Goal: Task Accomplishment & Management: Use online tool/utility

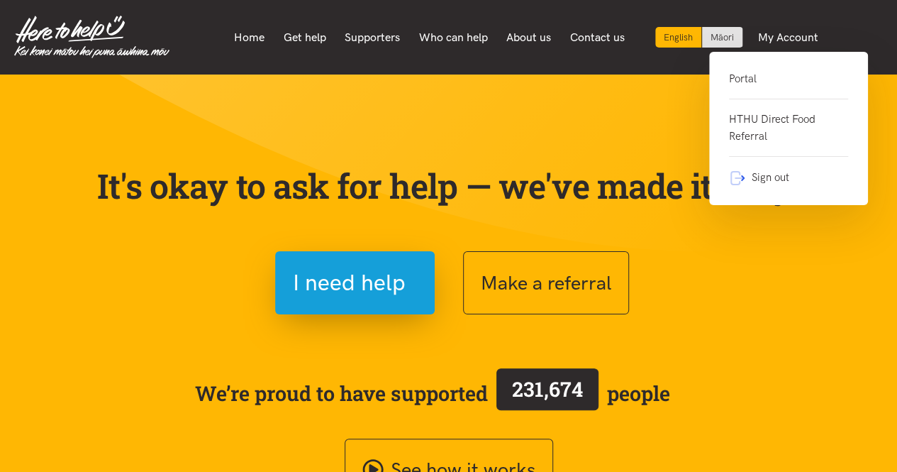
click at [740, 75] on link "Portal" at bounding box center [788, 84] width 119 height 29
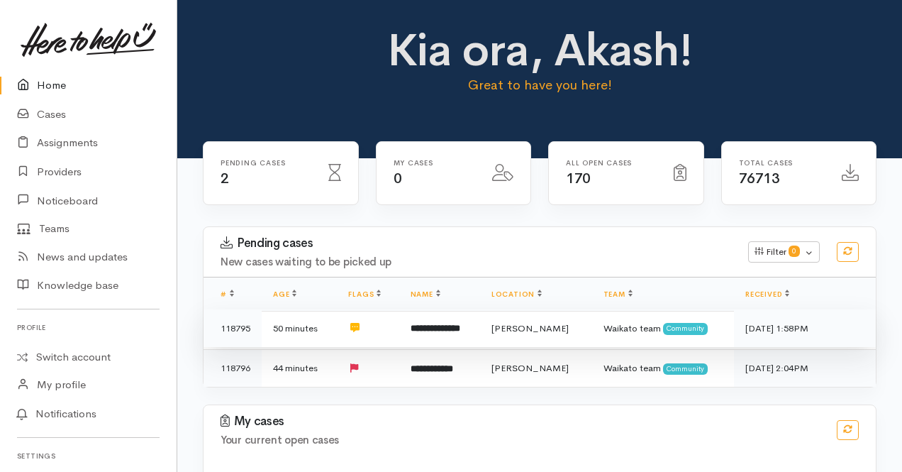
click at [465, 337] on td "**********" at bounding box center [439, 328] width 81 height 38
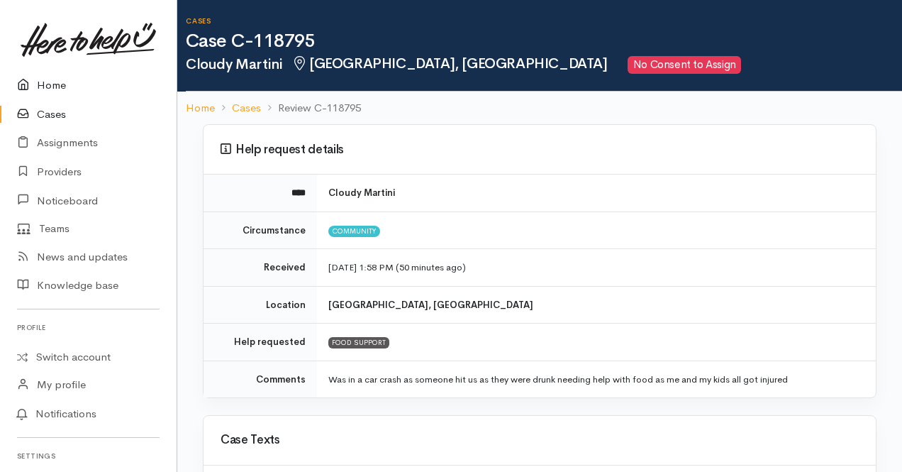
click at [49, 85] on link "Home" at bounding box center [88, 85] width 177 height 29
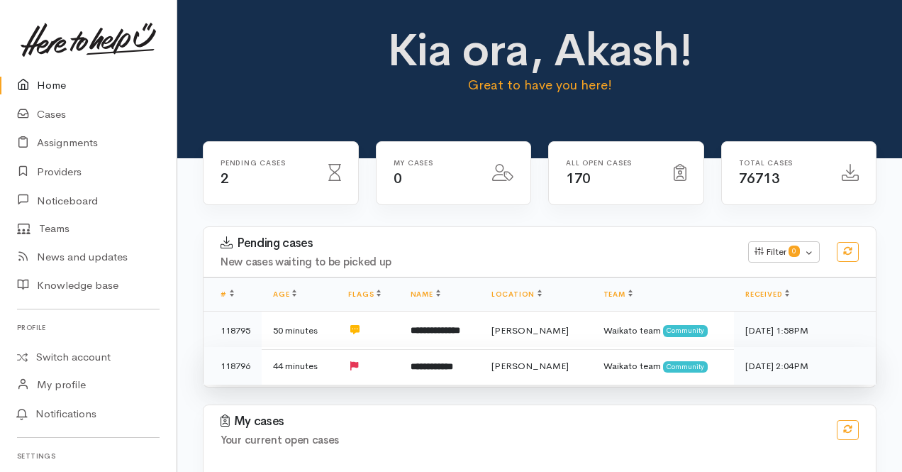
click at [460, 370] on td "**********" at bounding box center [439, 366] width 81 height 38
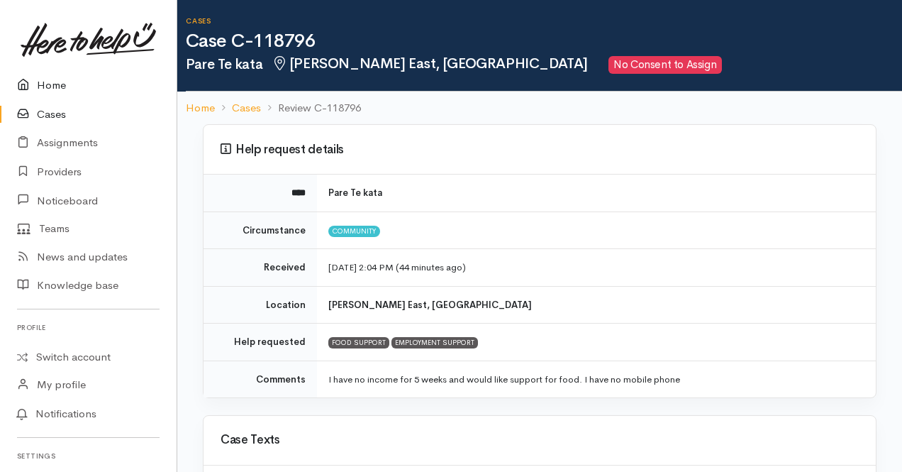
click at [53, 82] on link "Home" at bounding box center [88, 85] width 177 height 29
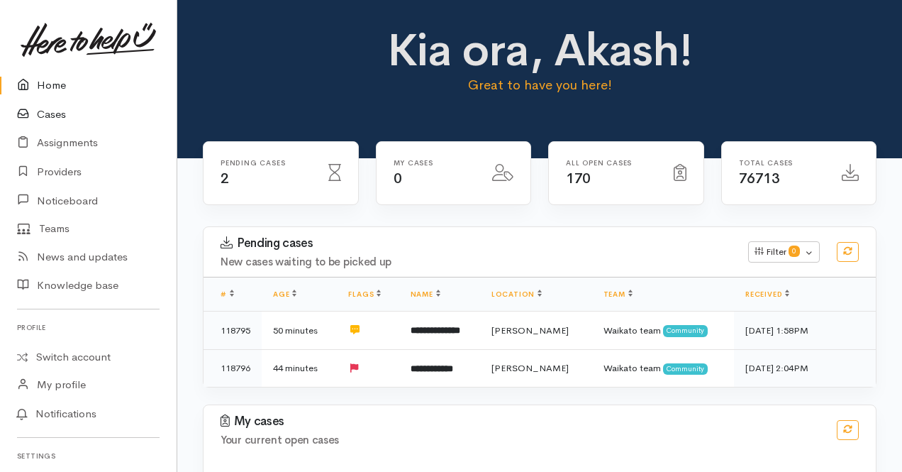
click at [52, 115] on link "Cases" at bounding box center [88, 114] width 177 height 29
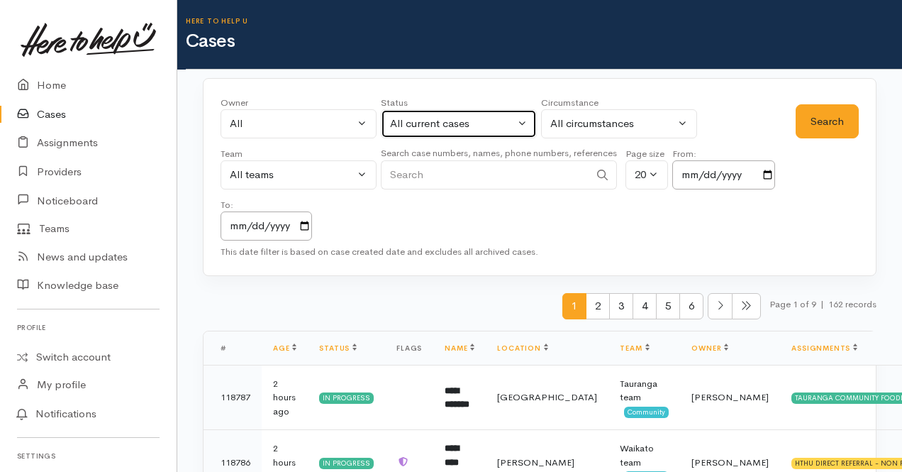
click at [482, 134] on button "All current cases" at bounding box center [459, 123] width 156 height 29
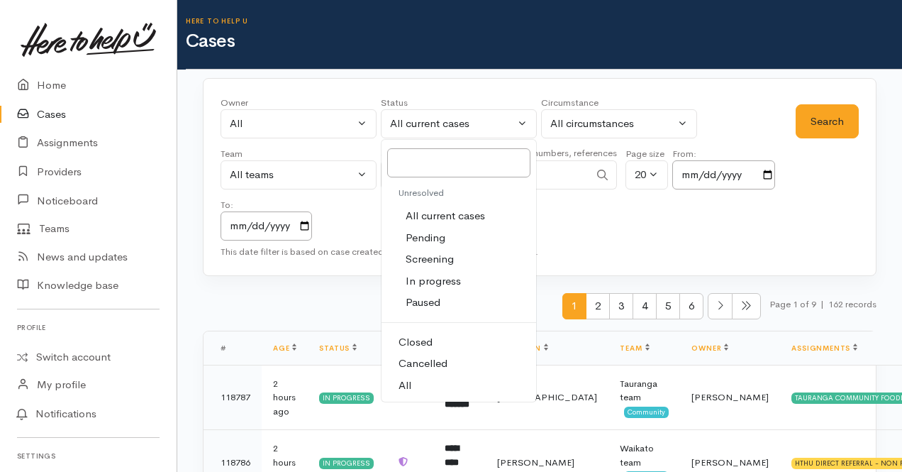
click at [423, 236] on span "Pending" at bounding box center [426, 238] width 40 height 16
select select "Pending"
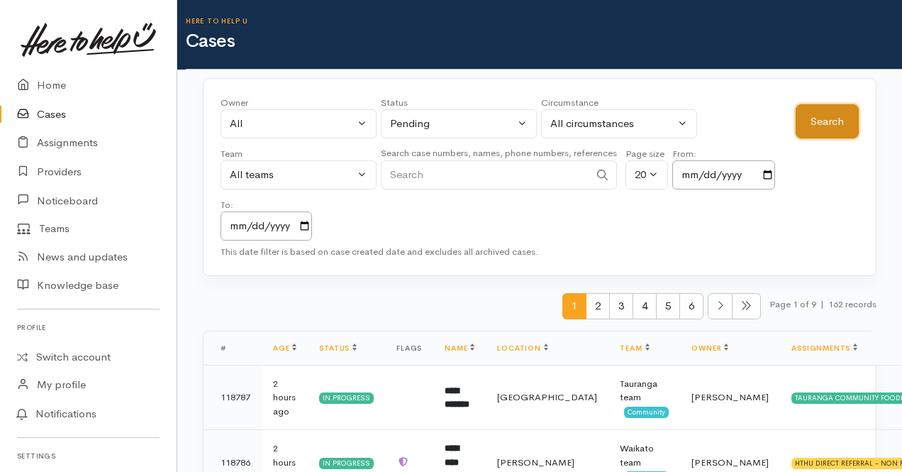
click at [826, 109] on button "Search" at bounding box center [827, 121] width 63 height 35
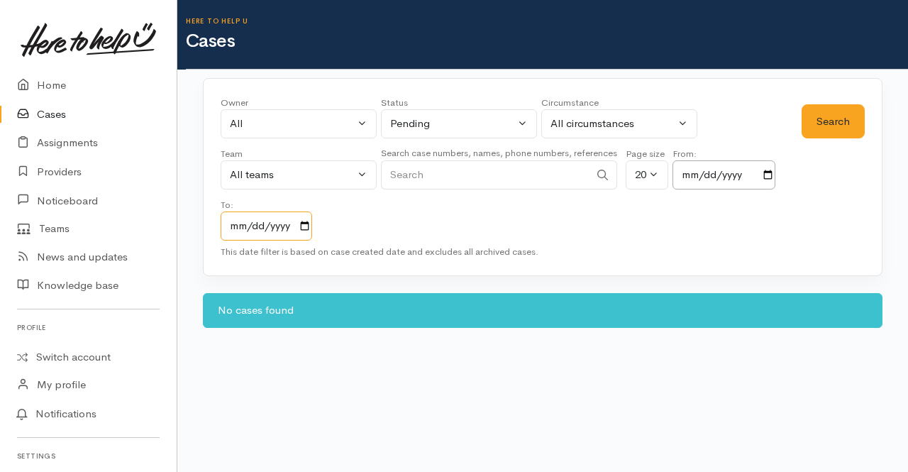
click at [306, 225] on input "[DATE]" at bounding box center [267, 225] width 92 height 29
click at [238, 230] on input "[DATE]" at bounding box center [267, 225] width 92 height 29
type input "[DATE]"
click at [363, 212] on div "Owner All My cases 2Alice1 [PERSON_NAME] ('Here to help u') [PERSON_NAME] ('Her…" at bounding box center [511, 168] width 581 height 145
click at [819, 127] on button "Search" at bounding box center [833, 121] width 63 height 35
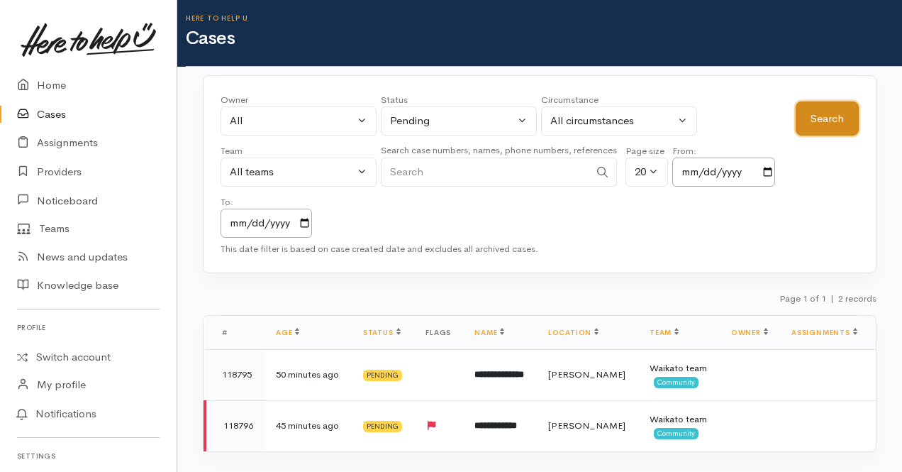
scroll to position [21, 0]
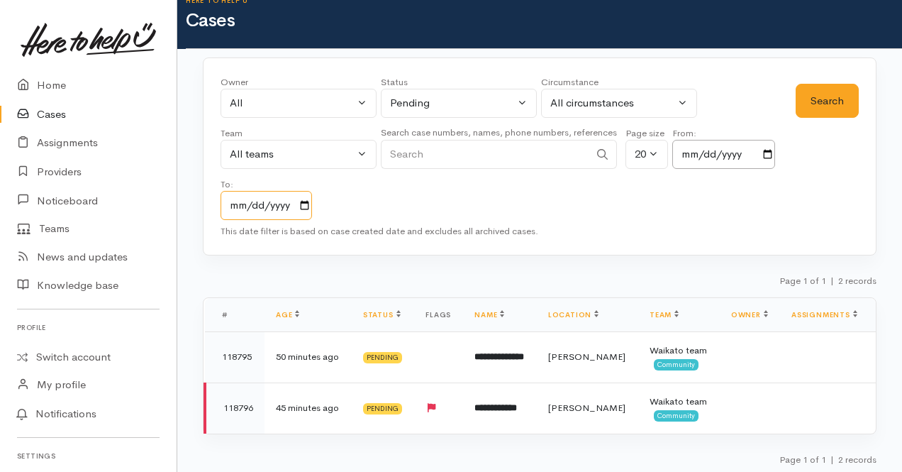
click at [301, 204] on input "[DATE]" at bounding box center [267, 205] width 92 height 29
click at [301, 204] on input "2025-10-10" at bounding box center [267, 205] width 92 height 29
click at [288, 208] on input "2025-10-10" at bounding box center [267, 205] width 92 height 29
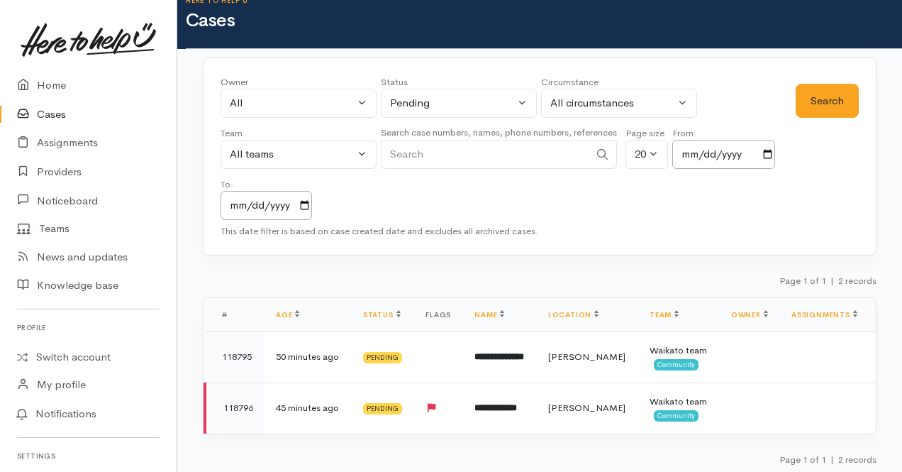
click at [458, 192] on div "Owner All My cases 2Alice1 Faye Davies ('Here to help u') Aandrea Murray ('Here…" at bounding box center [508, 147] width 575 height 145
click at [61, 81] on link "Home" at bounding box center [88, 85] width 177 height 29
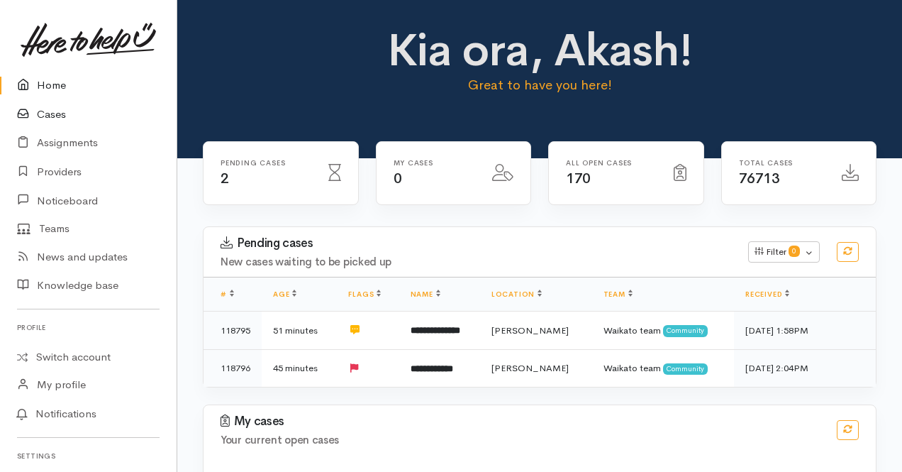
click at [67, 106] on link "Cases" at bounding box center [88, 114] width 177 height 29
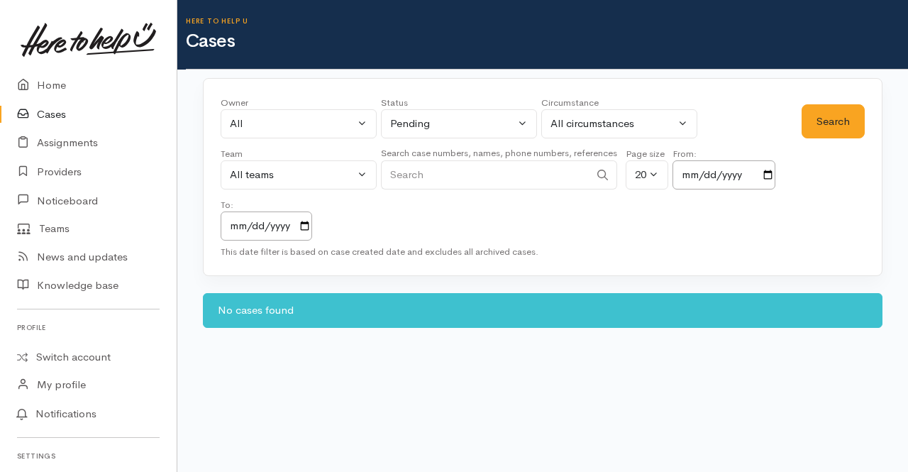
click at [489, 252] on div "This date filter is based on case created date and excludes all archived cases." at bounding box center [543, 252] width 644 height 14
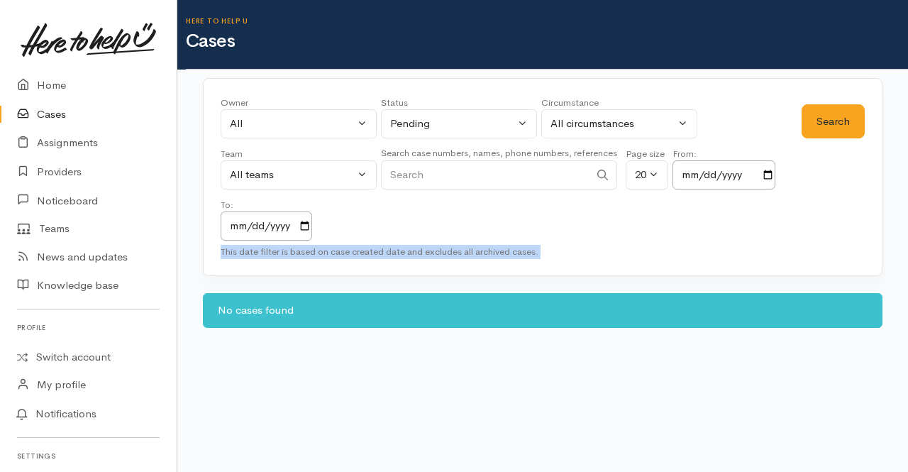
click at [489, 252] on div "This date filter is based on case created date and excludes all archived cases." at bounding box center [543, 252] width 644 height 14
copy div "This date filter is based on case created date and excludes all archived cases."
click at [553, 240] on div "Owner All My cases 2Alice1 [PERSON_NAME] ('Here to help u') [PERSON_NAME] ('Her…" at bounding box center [543, 177] width 680 height 199
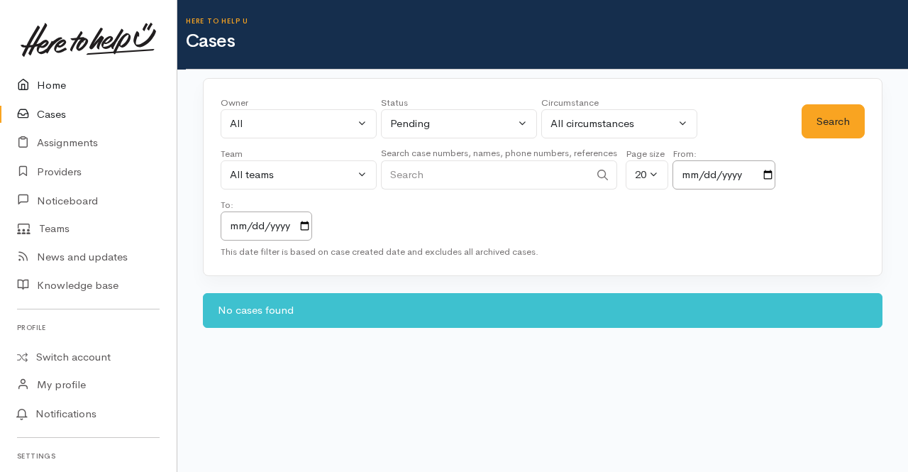
click at [35, 99] on link "Home" at bounding box center [88, 85] width 177 height 29
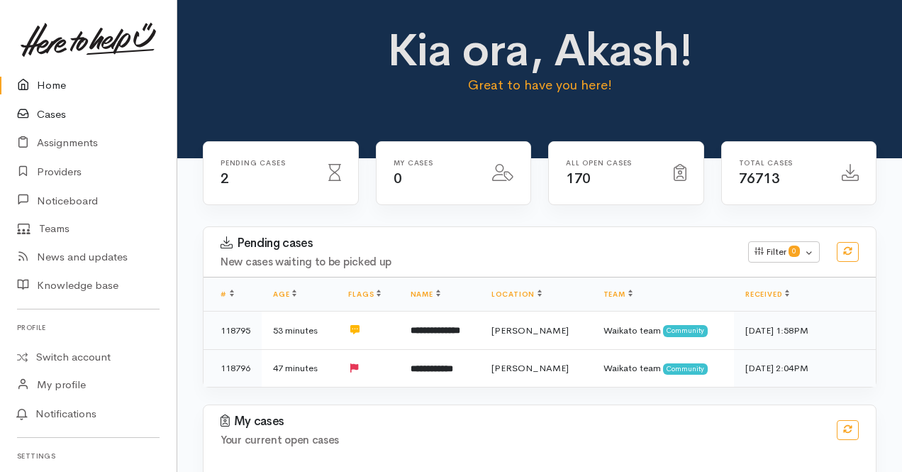
click at [34, 124] on link "Cases" at bounding box center [88, 114] width 177 height 29
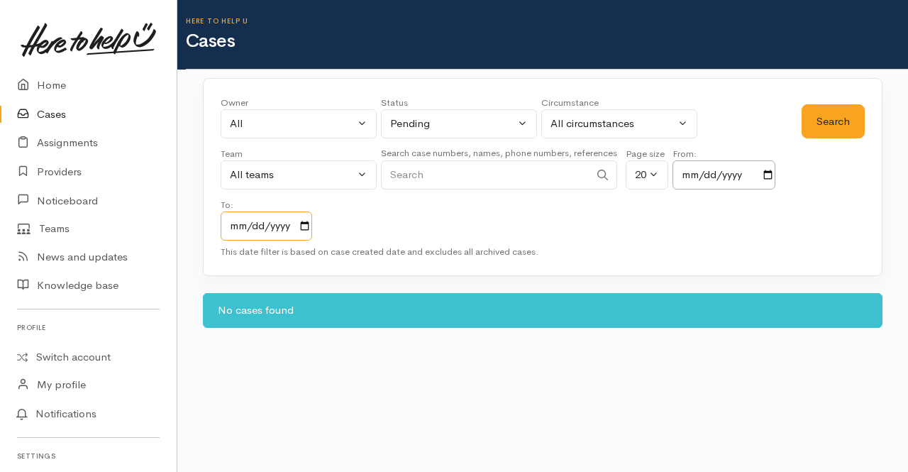
click at [236, 223] on input "[DATE]" at bounding box center [267, 225] width 92 height 29
type input "2025-10-10"
click at [837, 113] on button "Search" at bounding box center [833, 121] width 63 height 35
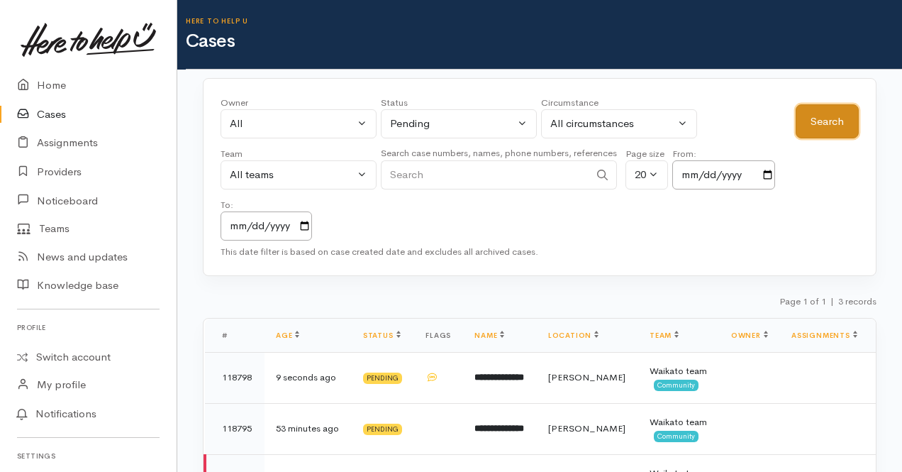
scroll to position [72, 0]
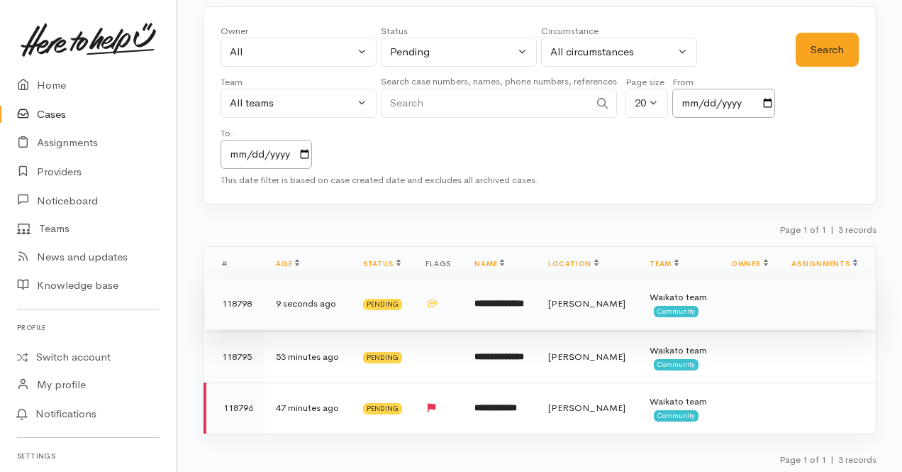
click at [506, 307] on td "**********" at bounding box center [500, 303] width 74 height 51
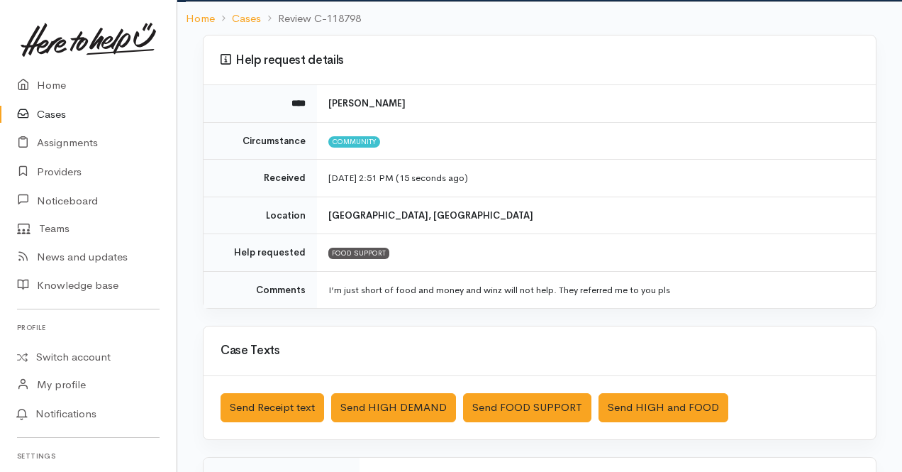
scroll to position [89, 0]
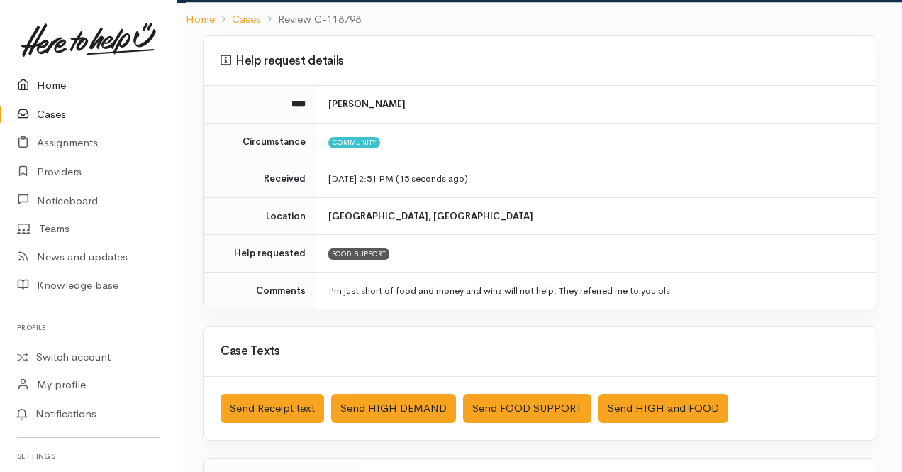
click at [60, 89] on link "Home" at bounding box center [88, 85] width 177 height 29
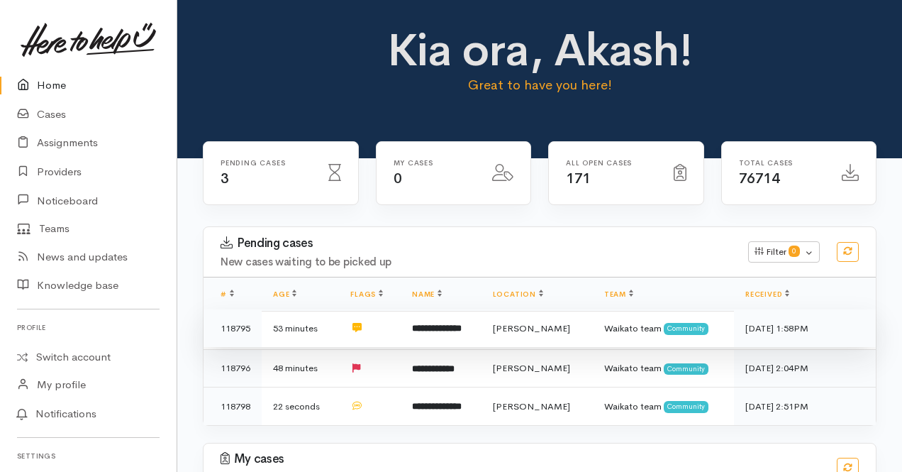
scroll to position [119, 0]
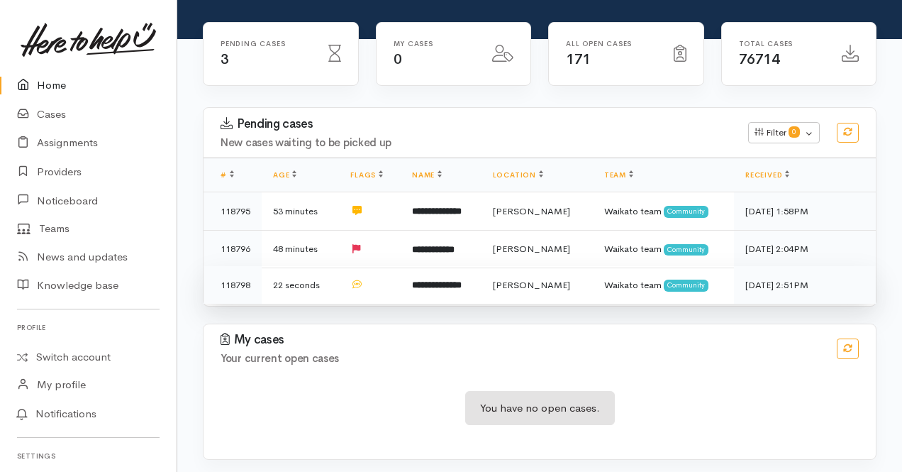
click at [482, 275] on td "**********" at bounding box center [441, 285] width 81 height 38
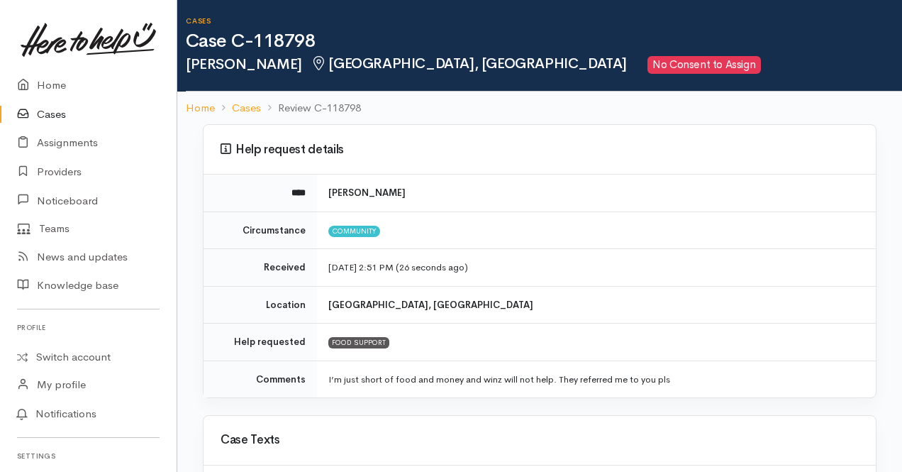
click at [46, 116] on link "Cases" at bounding box center [88, 114] width 177 height 29
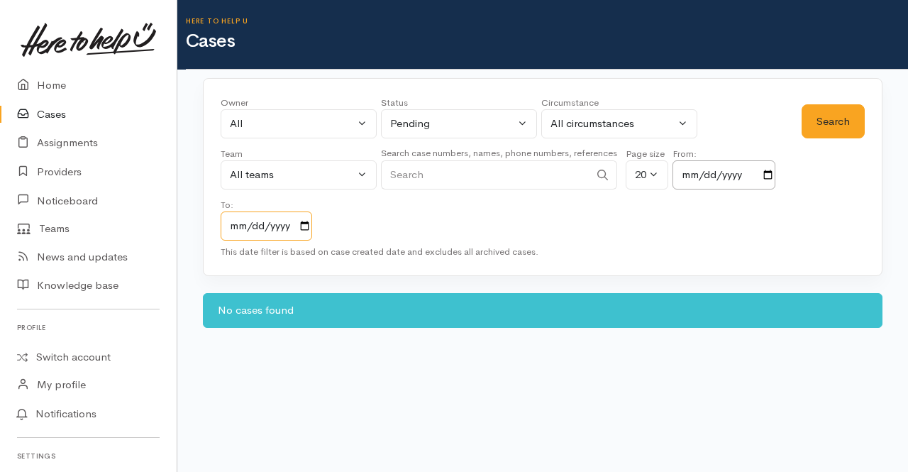
click at [304, 218] on input "[DATE]" at bounding box center [267, 225] width 92 height 29
click at [234, 219] on input "[DATE]" at bounding box center [267, 225] width 92 height 29
type input "[DATE]"
click at [473, 213] on div "Owner All My cases 2Alice1 [PERSON_NAME] ('Here to help u') [PERSON_NAME] ('Her…" at bounding box center [511, 168] width 581 height 145
click at [833, 126] on button "Search" at bounding box center [833, 121] width 63 height 35
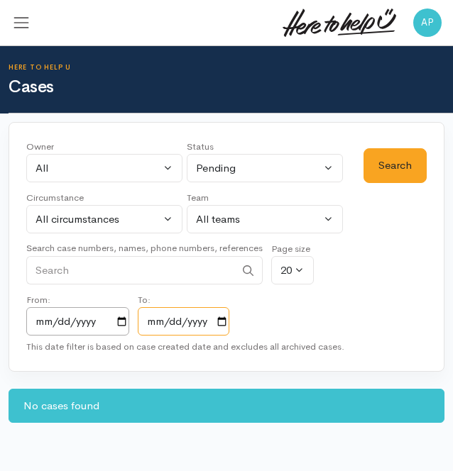
click at [155, 320] on input "[DATE]" at bounding box center [184, 321] width 92 height 29
type input "2025-10-10"
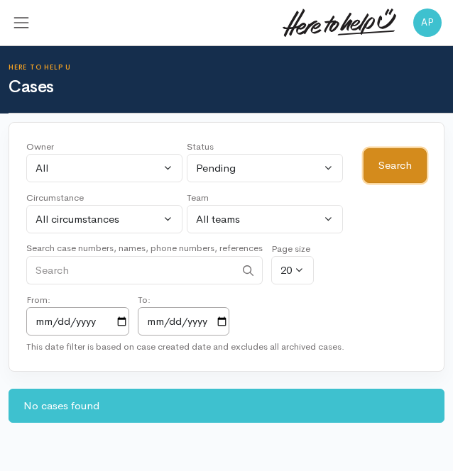
click at [396, 167] on button "Search" at bounding box center [394, 165] width 63 height 35
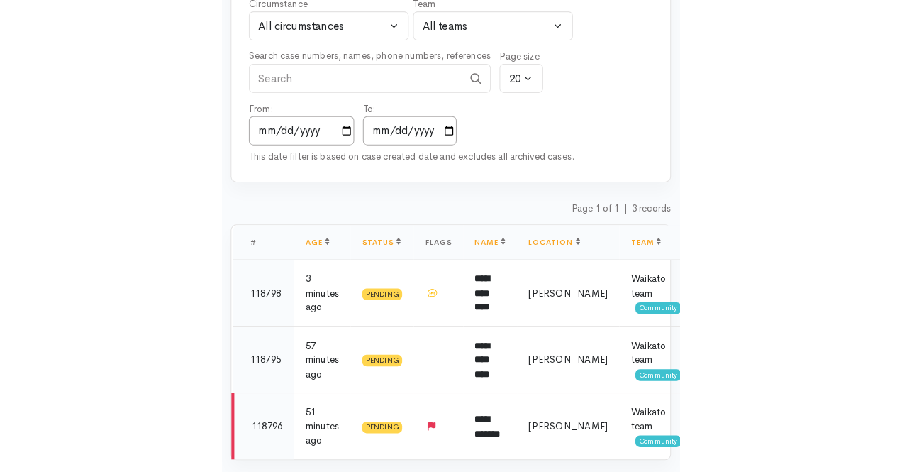
scroll to position [72, 0]
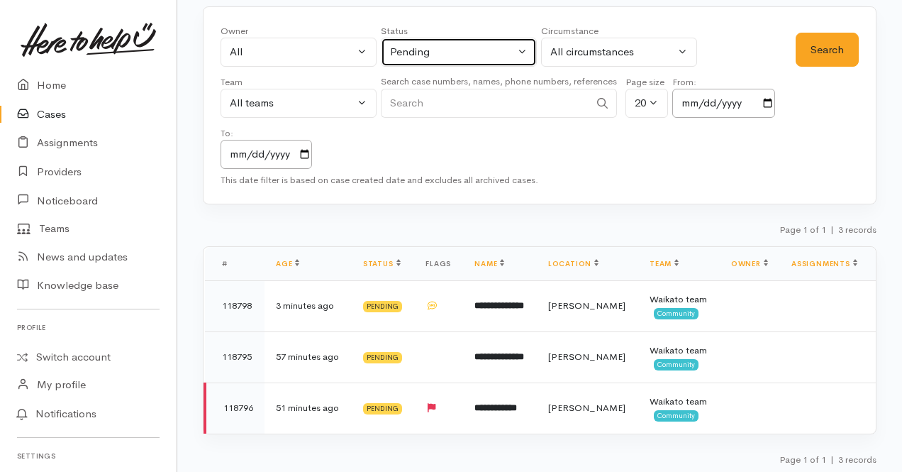
click at [452, 40] on button "Pending" at bounding box center [459, 52] width 156 height 29
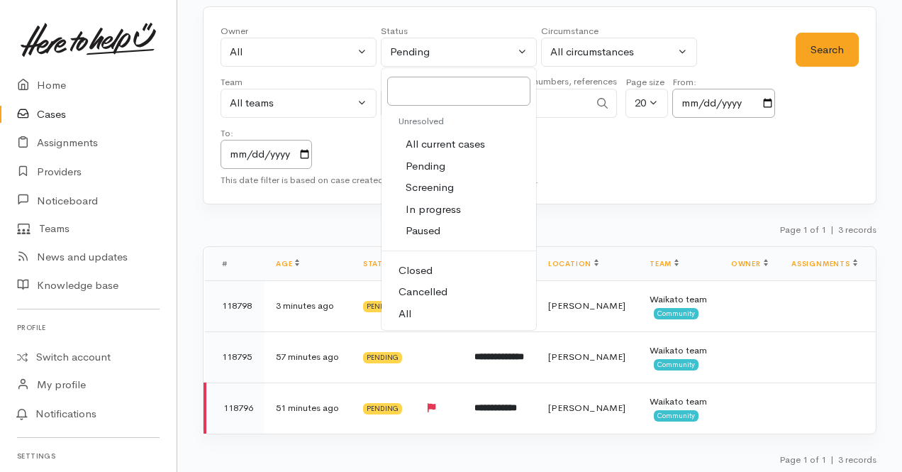
click at [452, 235] on div "Page 1 of 1 | 3 records" at bounding box center [540, 233] width 674 height 25
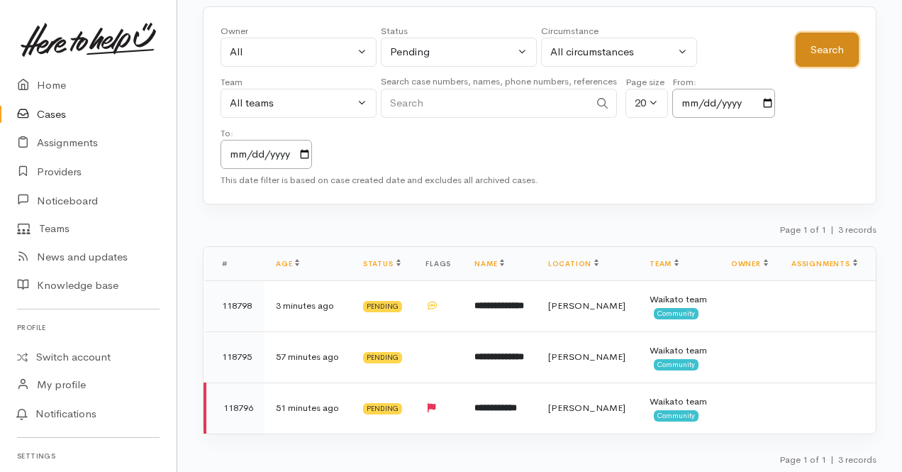
click at [452, 50] on button "Search" at bounding box center [827, 50] width 63 height 35
click at [63, 74] on link "Home" at bounding box center [88, 85] width 177 height 29
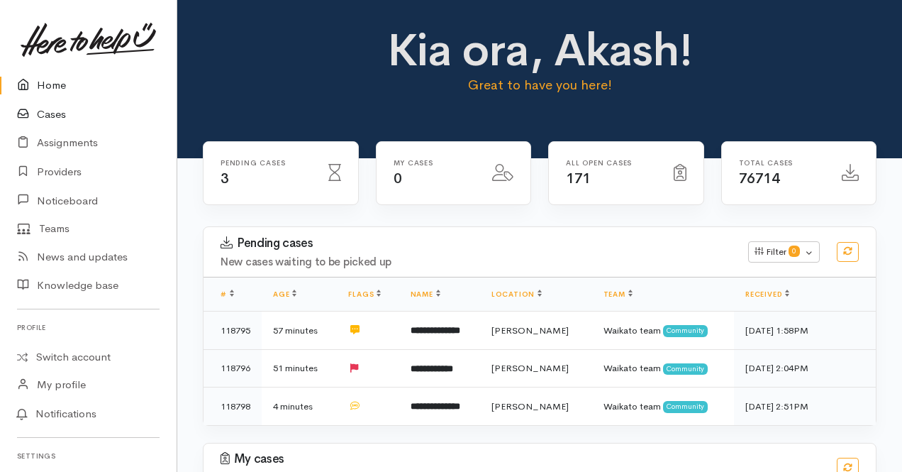
click at [92, 100] on link "Cases" at bounding box center [88, 114] width 177 height 29
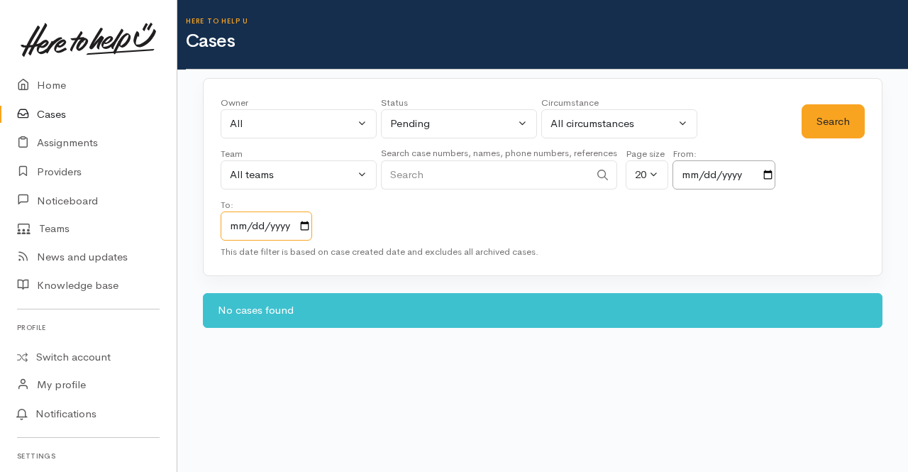
click at [299, 216] on input "[DATE]" at bounding box center [267, 225] width 92 height 29
